Goal: Task Accomplishment & Management: Use online tool/utility

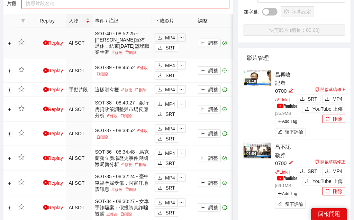
scroll to position [238, 0]
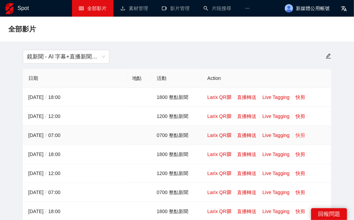
click at [300, 136] on link "快剪" at bounding box center [300, 135] width 10 height 6
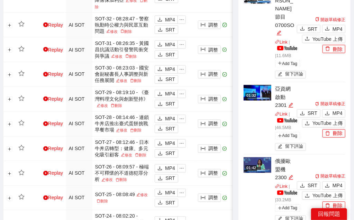
scroll to position [480, 0]
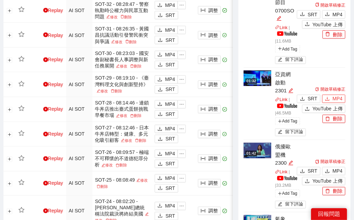
click at [339, 95] on span "MP4" at bounding box center [337, 99] width 10 height 8
click at [335, 167] on span "MP4" at bounding box center [337, 171] width 10 height 8
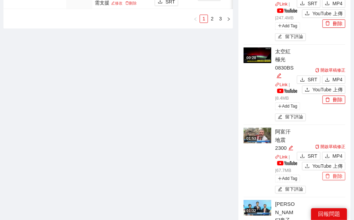
scroll to position [800, 0]
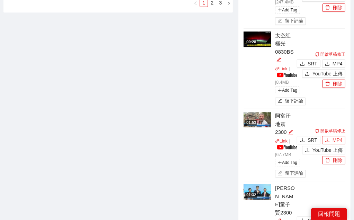
click at [335, 136] on span "MP4" at bounding box center [337, 140] width 10 height 8
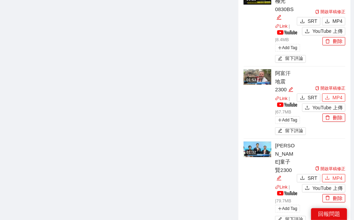
scroll to position [864, 0]
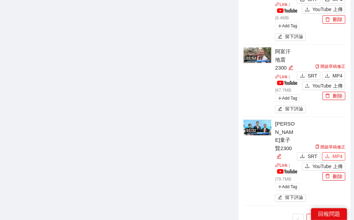
click at [335, 152] on span "MP4" at bounding box center [337, 156] width 10 height 8
click at [323, 214] on link "2" at bounding box center [325, 219] width 10 height 10
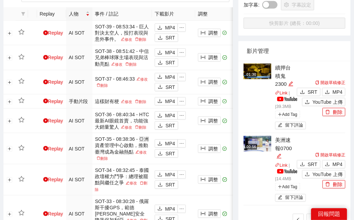
scroll to position [213, 0]
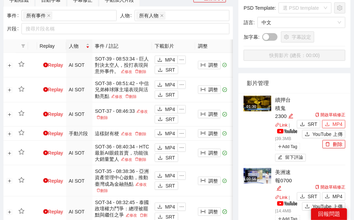
click at [332, 125] on button "MP4" at bounding box center [333, 124] width 23 height 8
